Goal: Navigation & Orientation: Find specific page/section

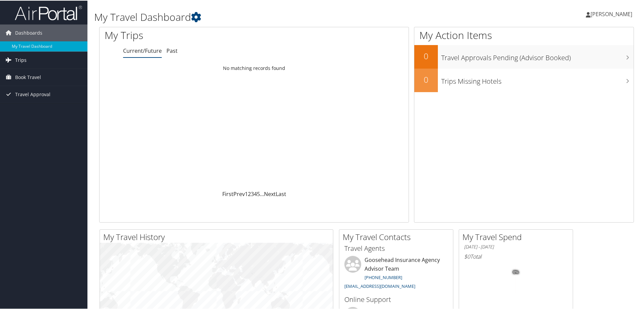
click at [55, 56] on link "Trips" at bounding box center [43, 59] width 87 height 17
click at [54, 112] on link "Book Travel" at bounding box center [43, 107] width 87 height 17
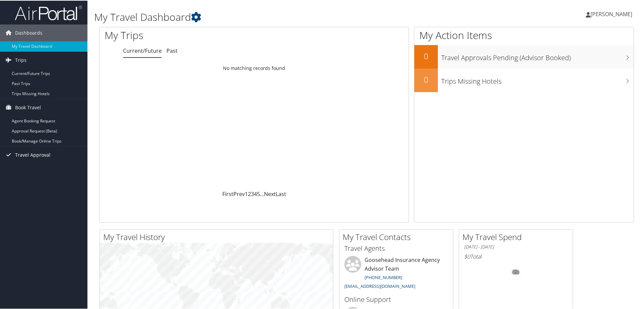
click at [56, 157] on link "Travel Approval" at bounding box center [43, 154] width 87 height 17
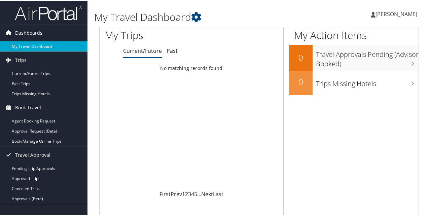
click at [3, 29] on icon at bounding box center [8, 32] width 10 height 10
